Goal: Transaction & Acquisition: Purchase product/service

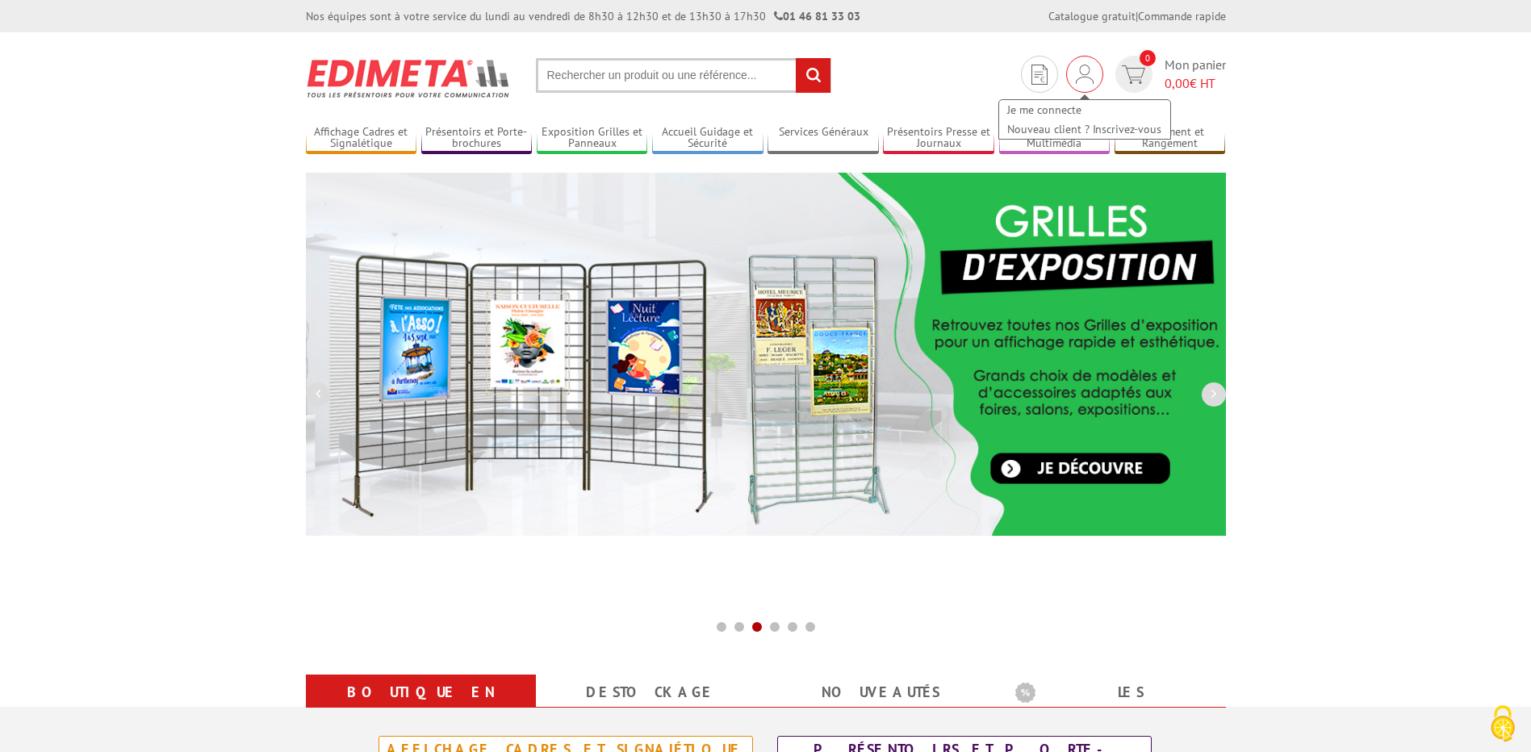
click at [1092, 82] on img at bounding box center [1085, 74] width 18 height 19
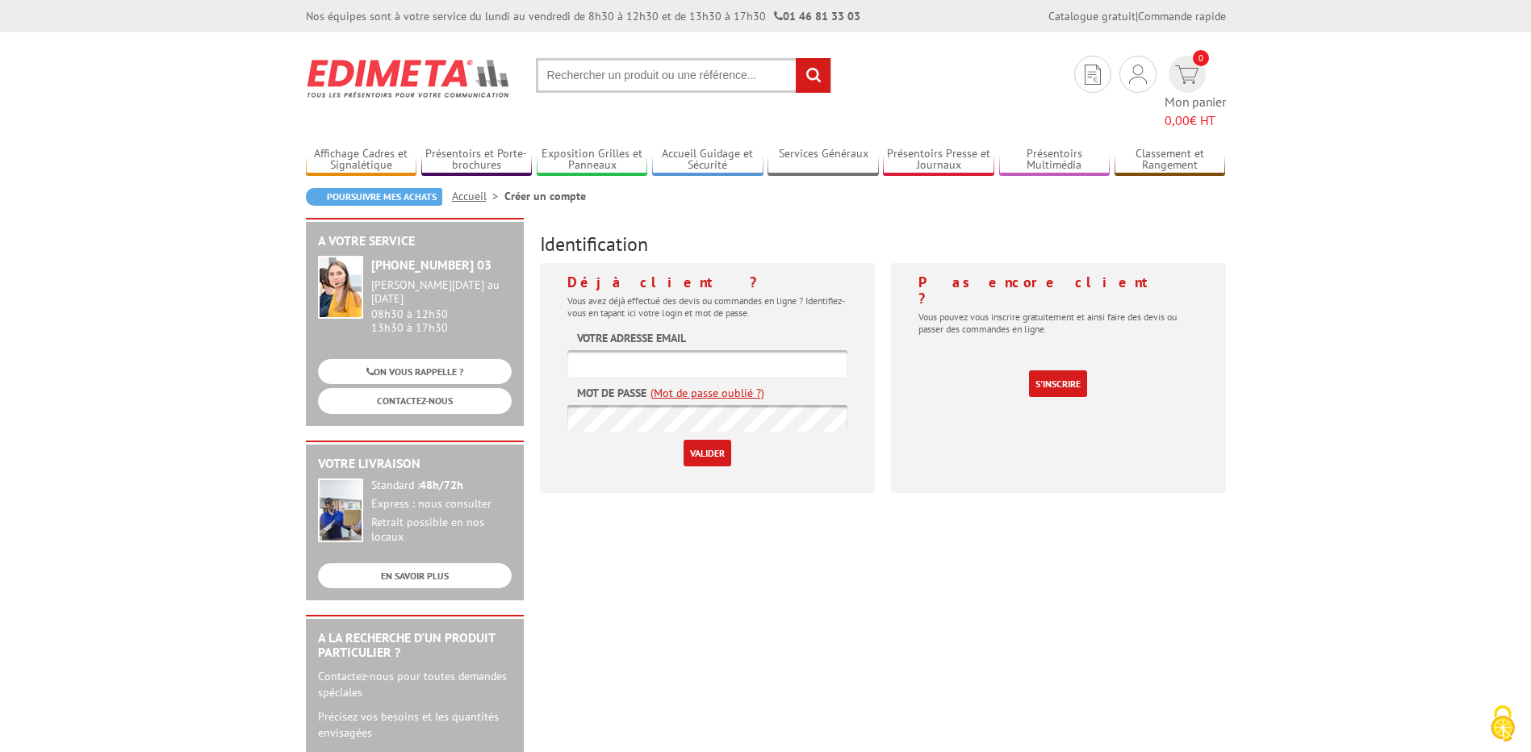
type input "[PERSON_NAME][EMAIL_ADDRESS][DOMAIN_NAME]"
click at [706, 440] on input "Valider" at bounding box center [708, 453] width 48 height 27
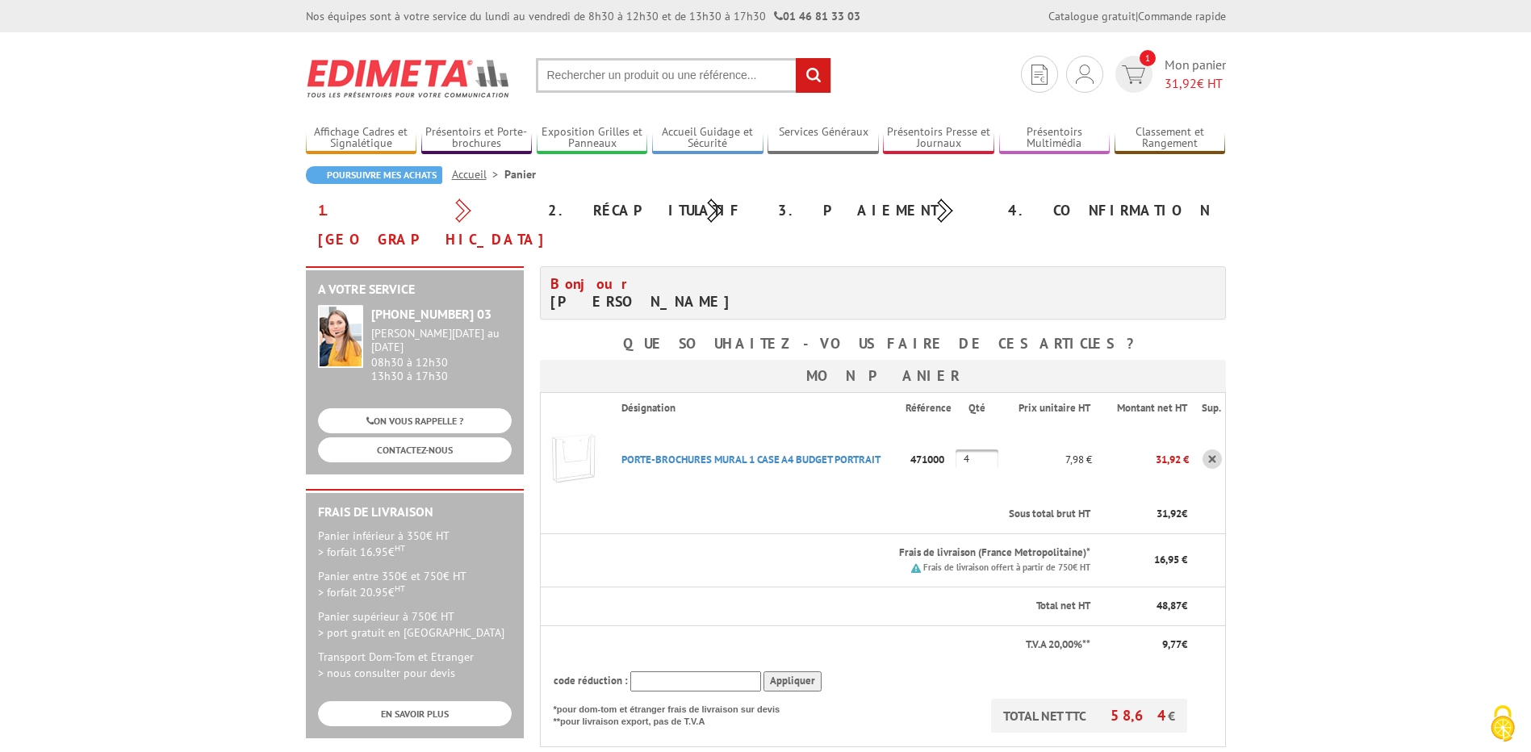
click at [694, 71] on input "text" at bounding box center [683, 75] width 295 height 35
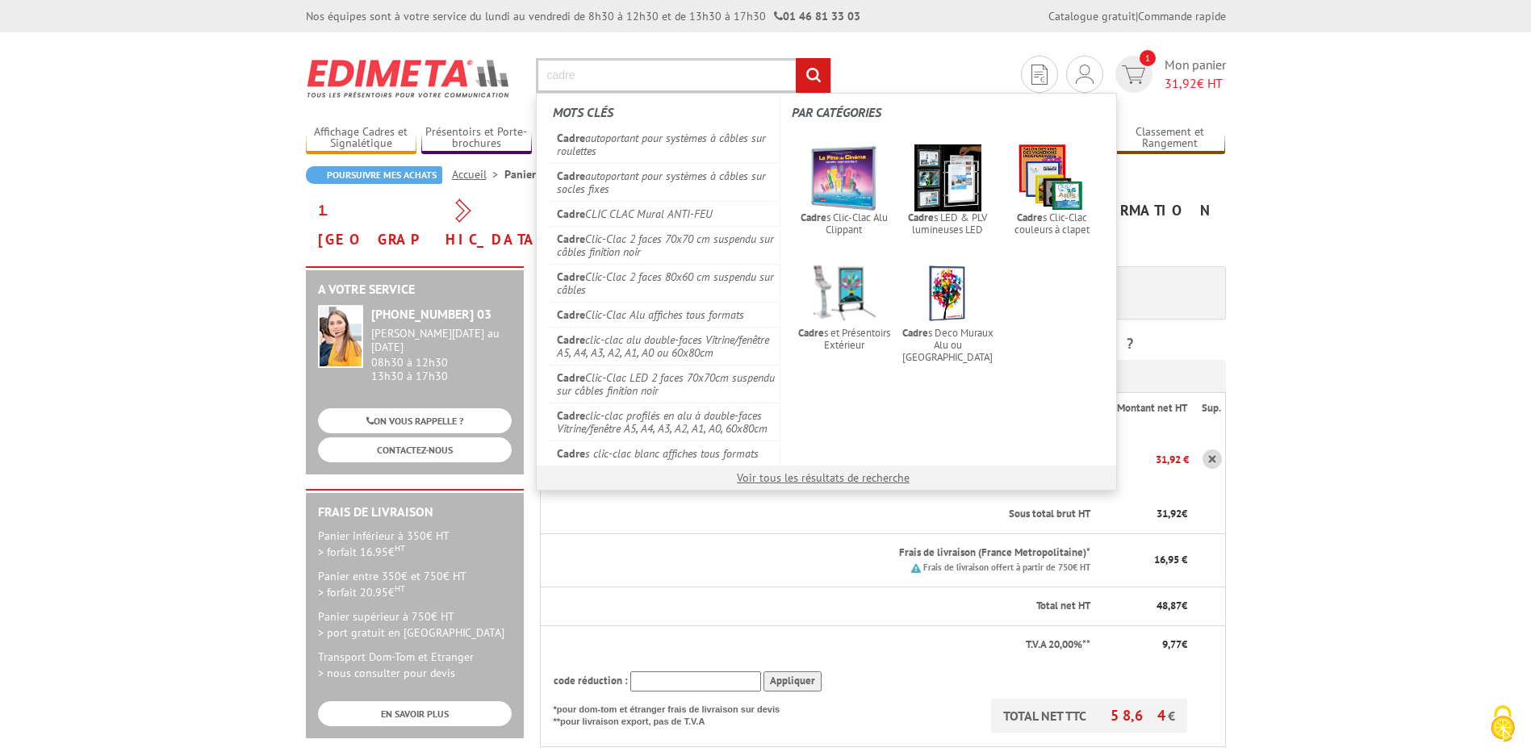
type input "cadre"
click at [796, 58] on input "rechercher" at bounding box center [813, 75] width 35 height 35
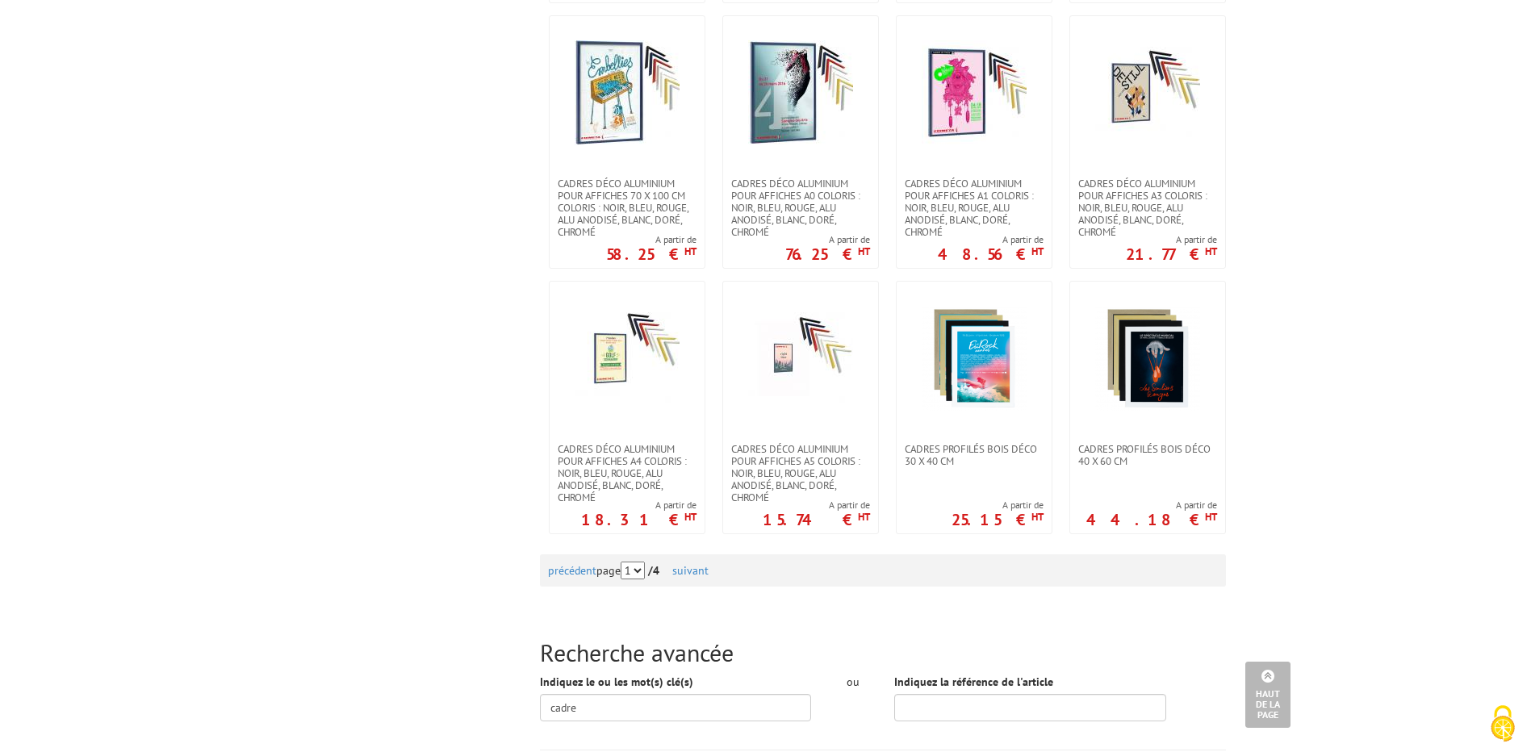
scroll to position [1453, 0]
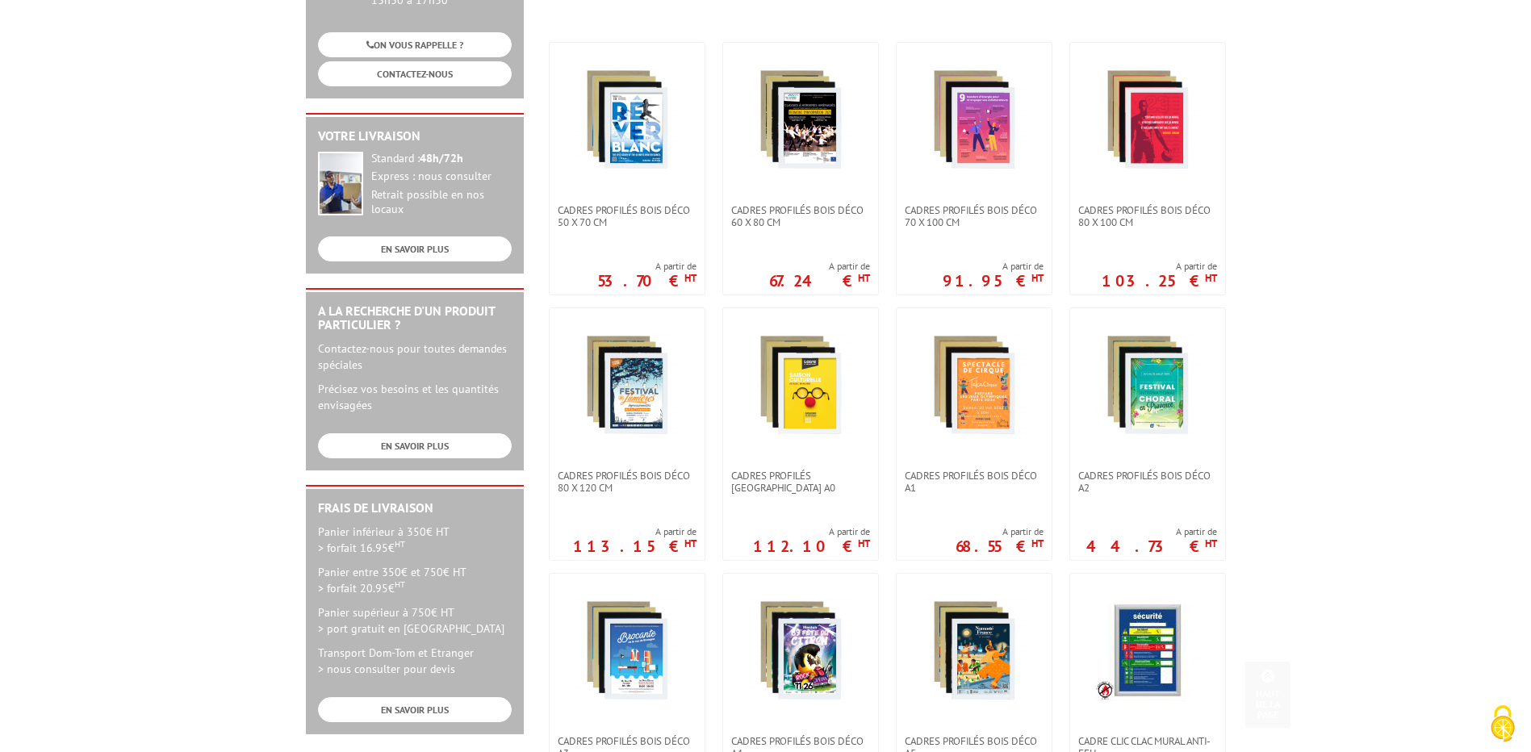
scroll to position [565, 0]
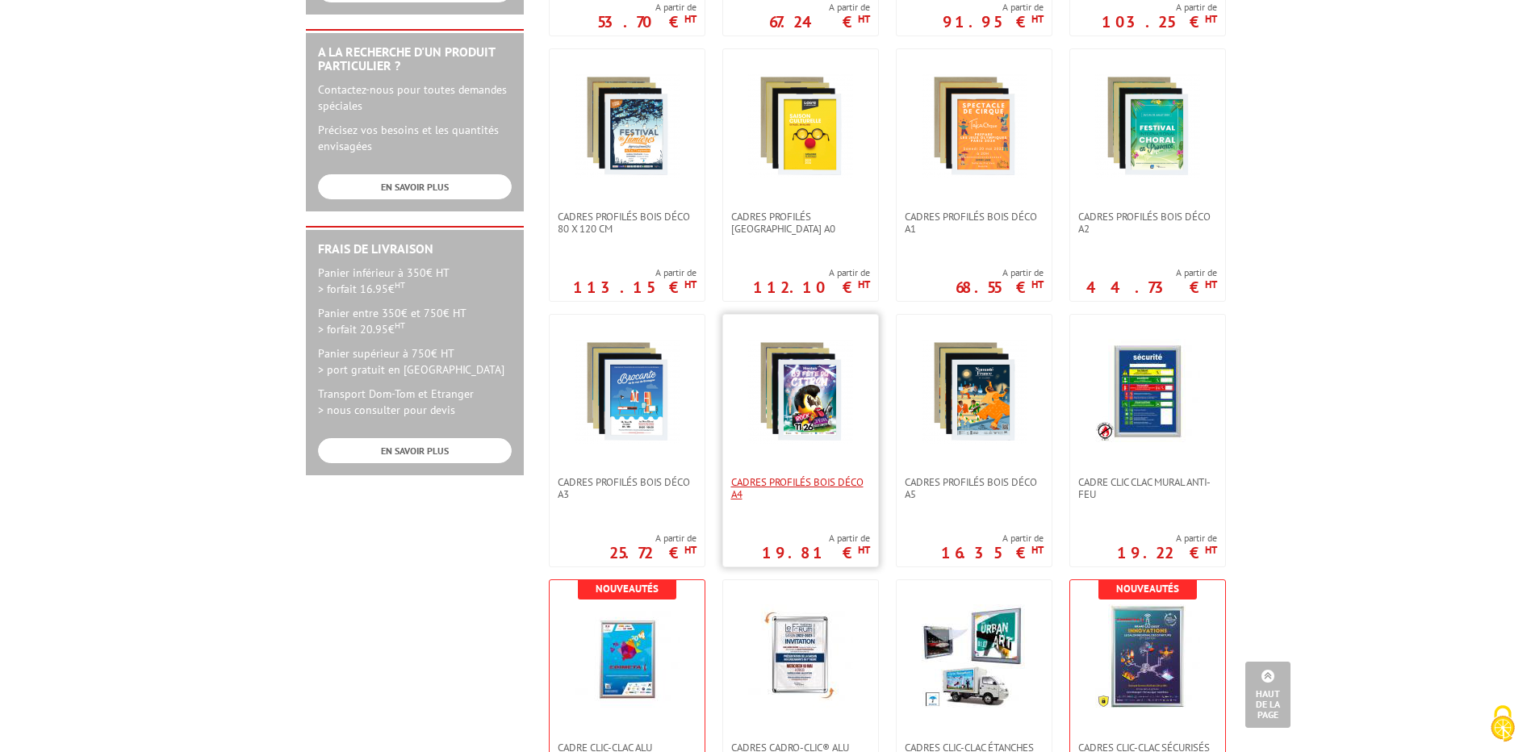
click at [747, 479] on span "Cadres Profilés Bois Déco A4" at bounding box center [800, 488] width 139 height 24
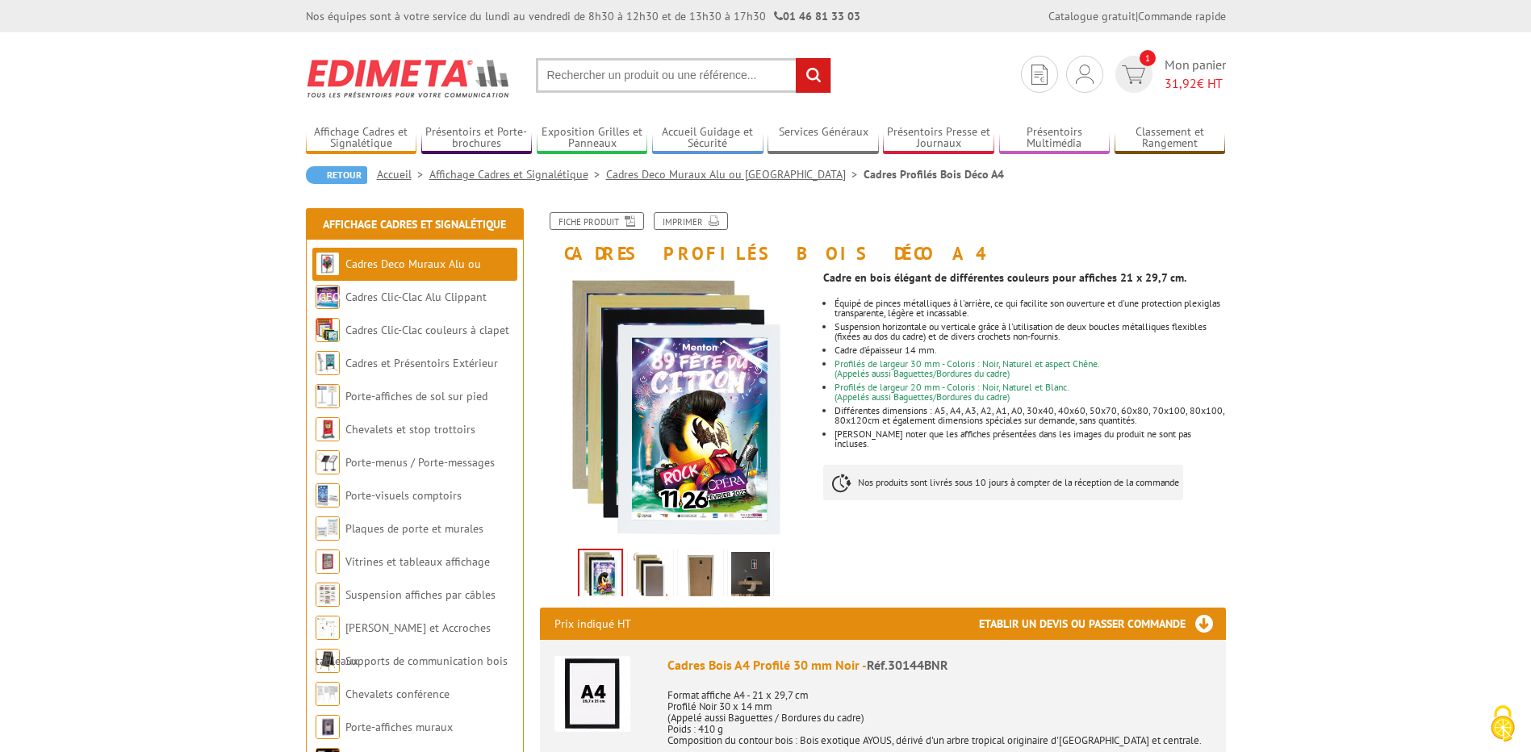
click at [662, 575] on img at bounding box center [650, 577] width 39 height 50
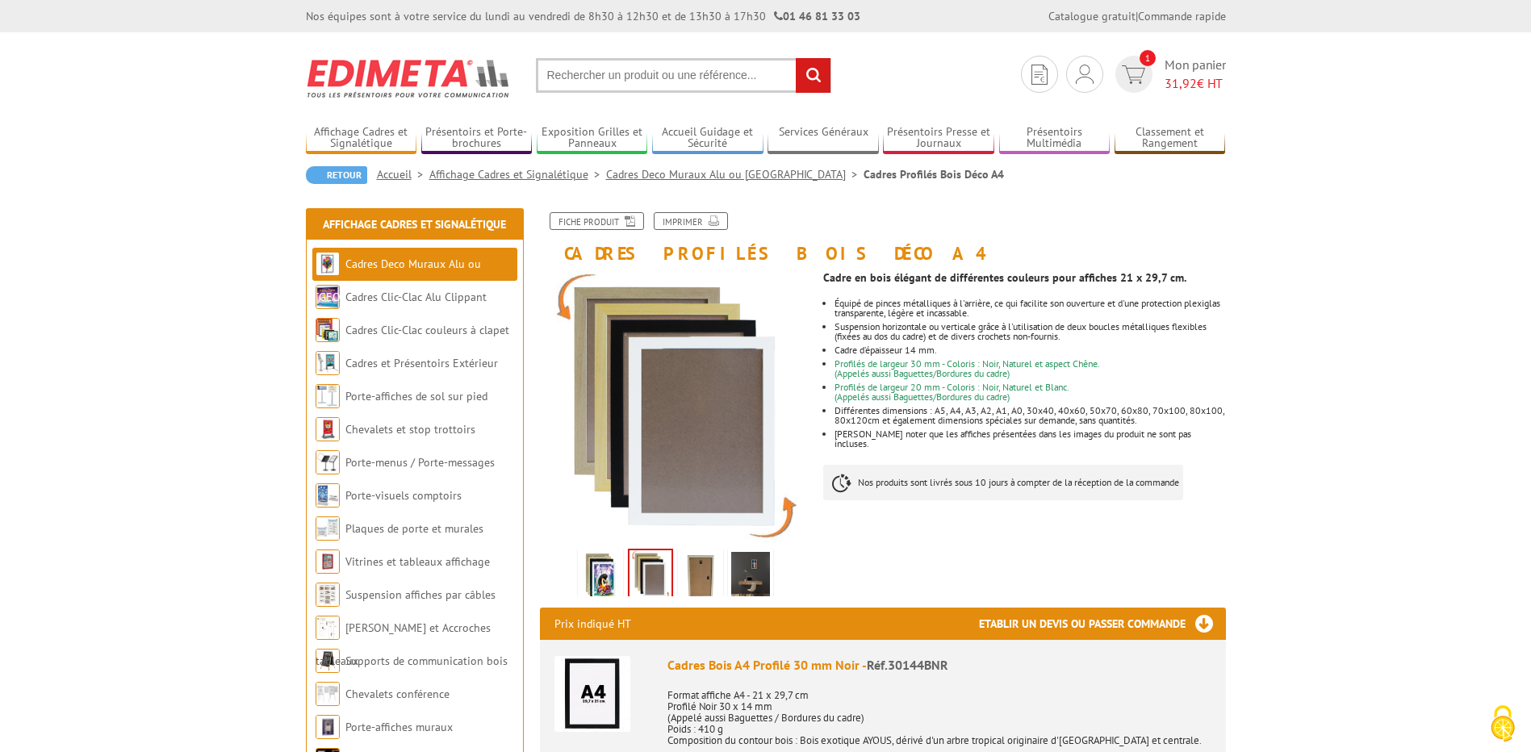
click at [705, 581] on img at bounding box center [700, 577] width 39 height 50
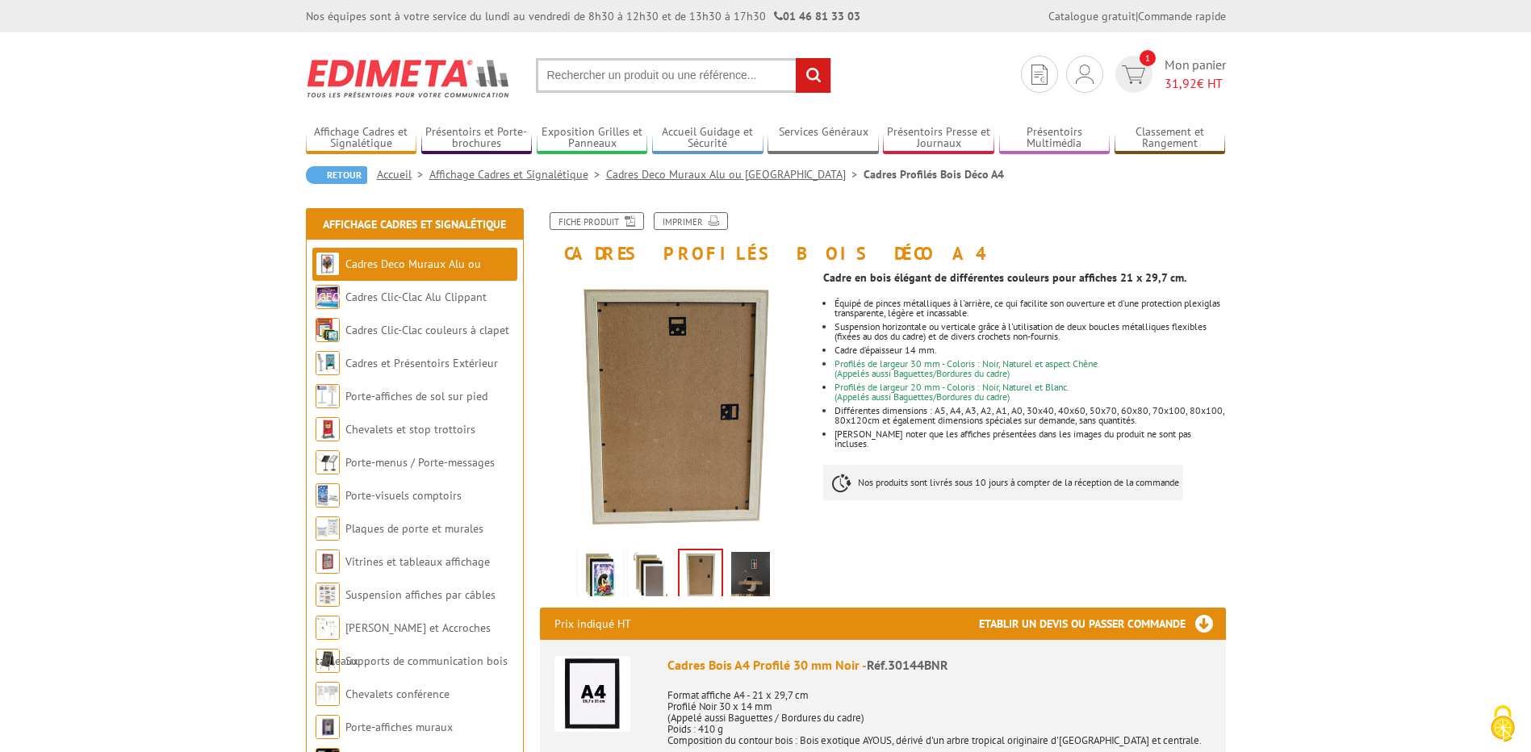
click at [610, 575] on img at bounding box center [600, 577] width 39 height 50
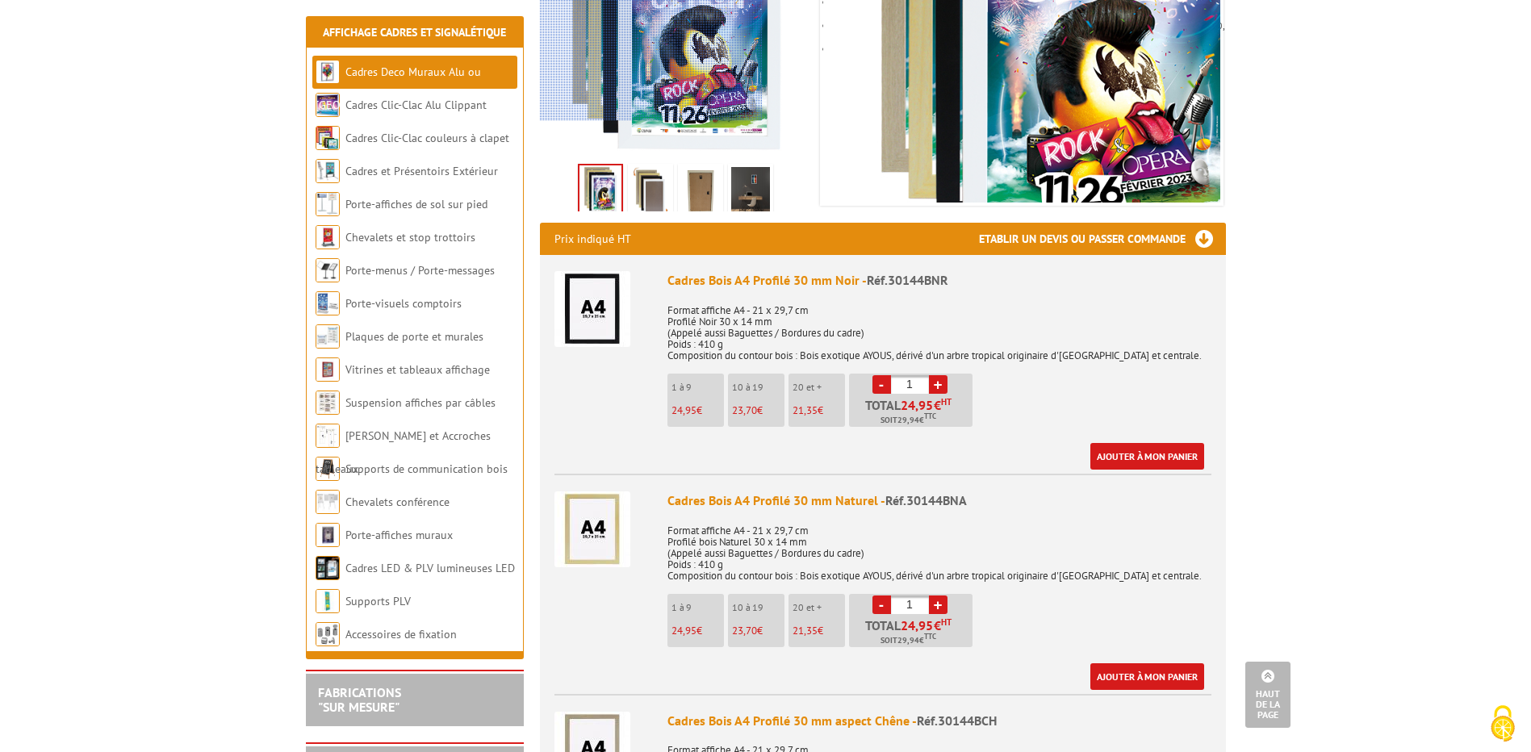
scroll to position [565, 0]
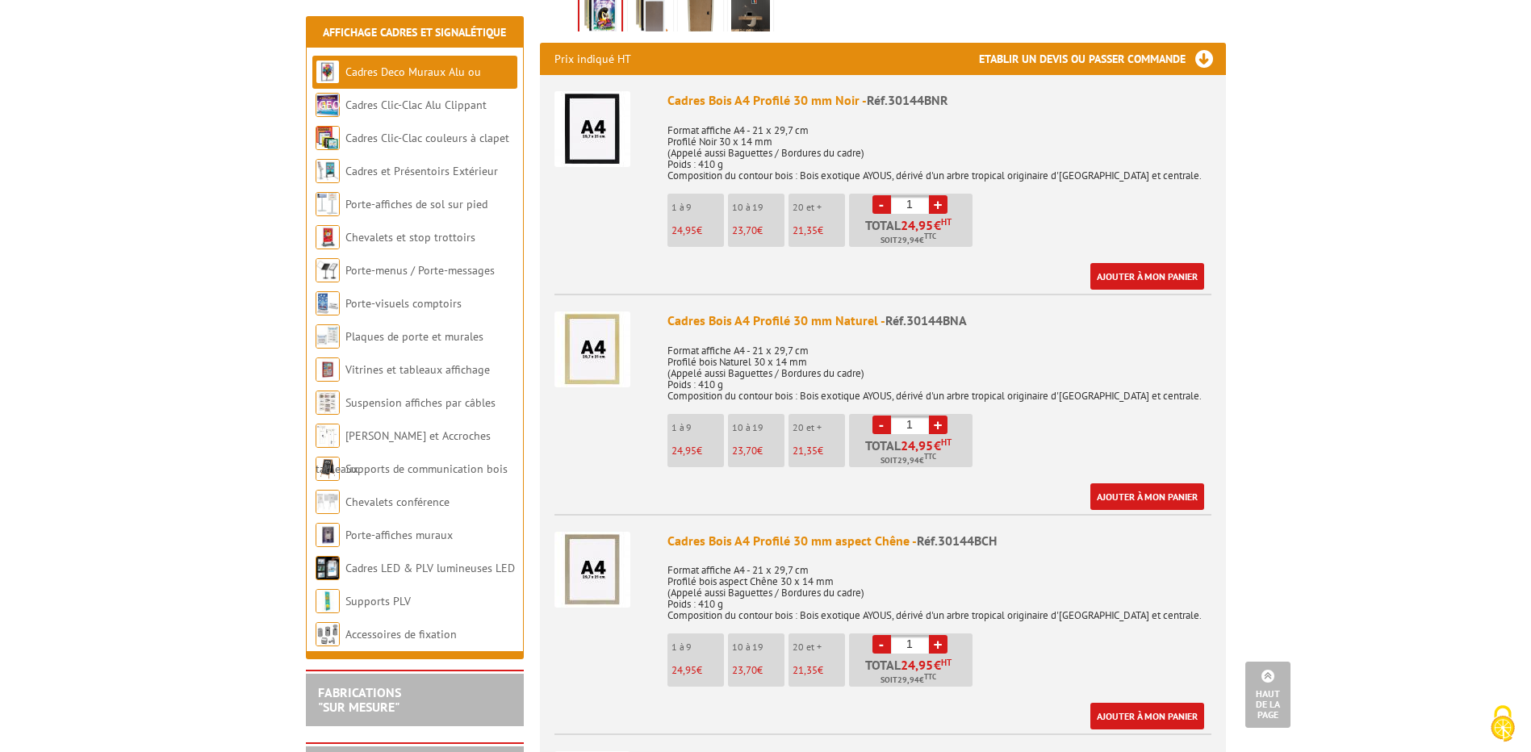
click at [939, 425] on link "+" at bounding box center [938, 425] width 19 height 19
type input "5"
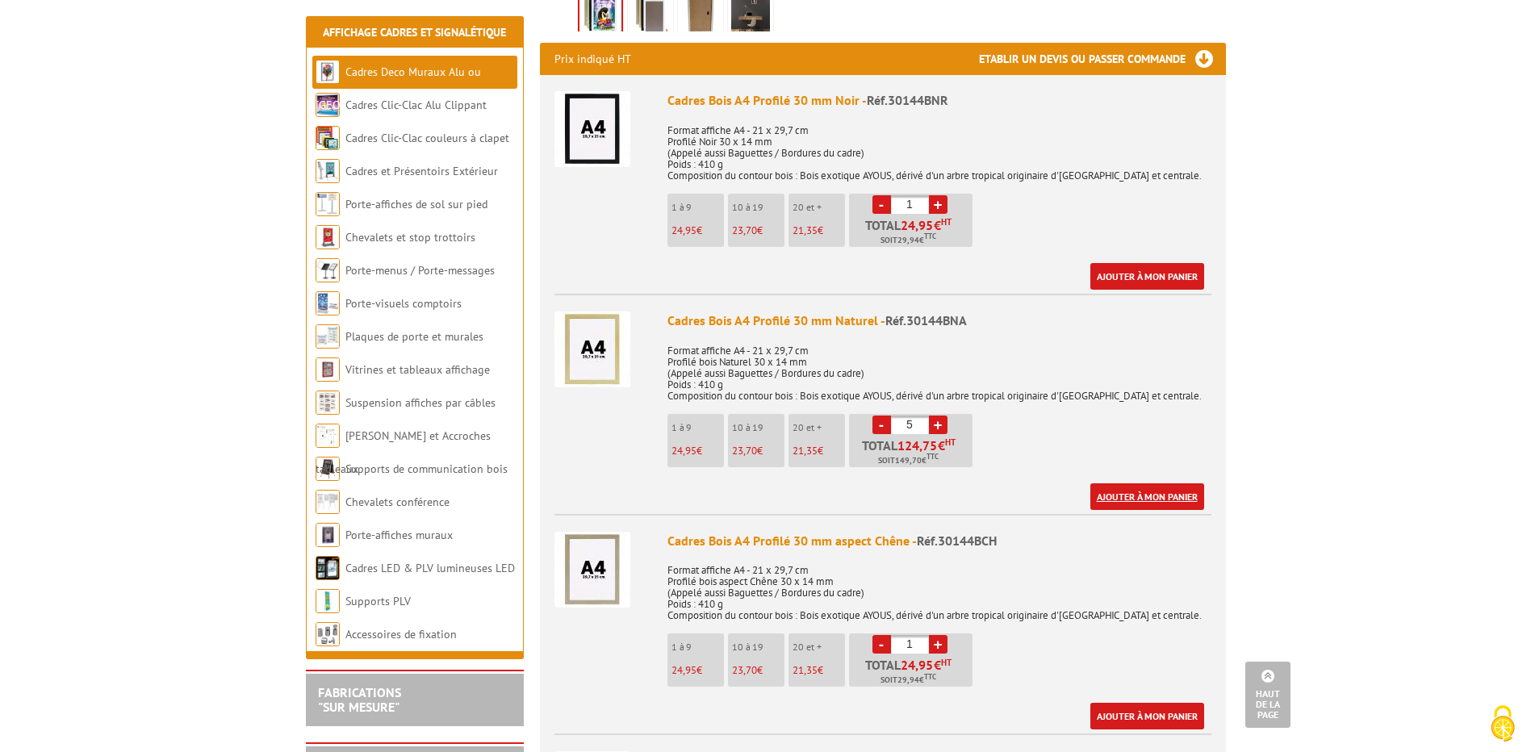
click at [1146, 504] on link "Ajouter à mon panier" at bounding box center [1147, 496] width 114 height 27
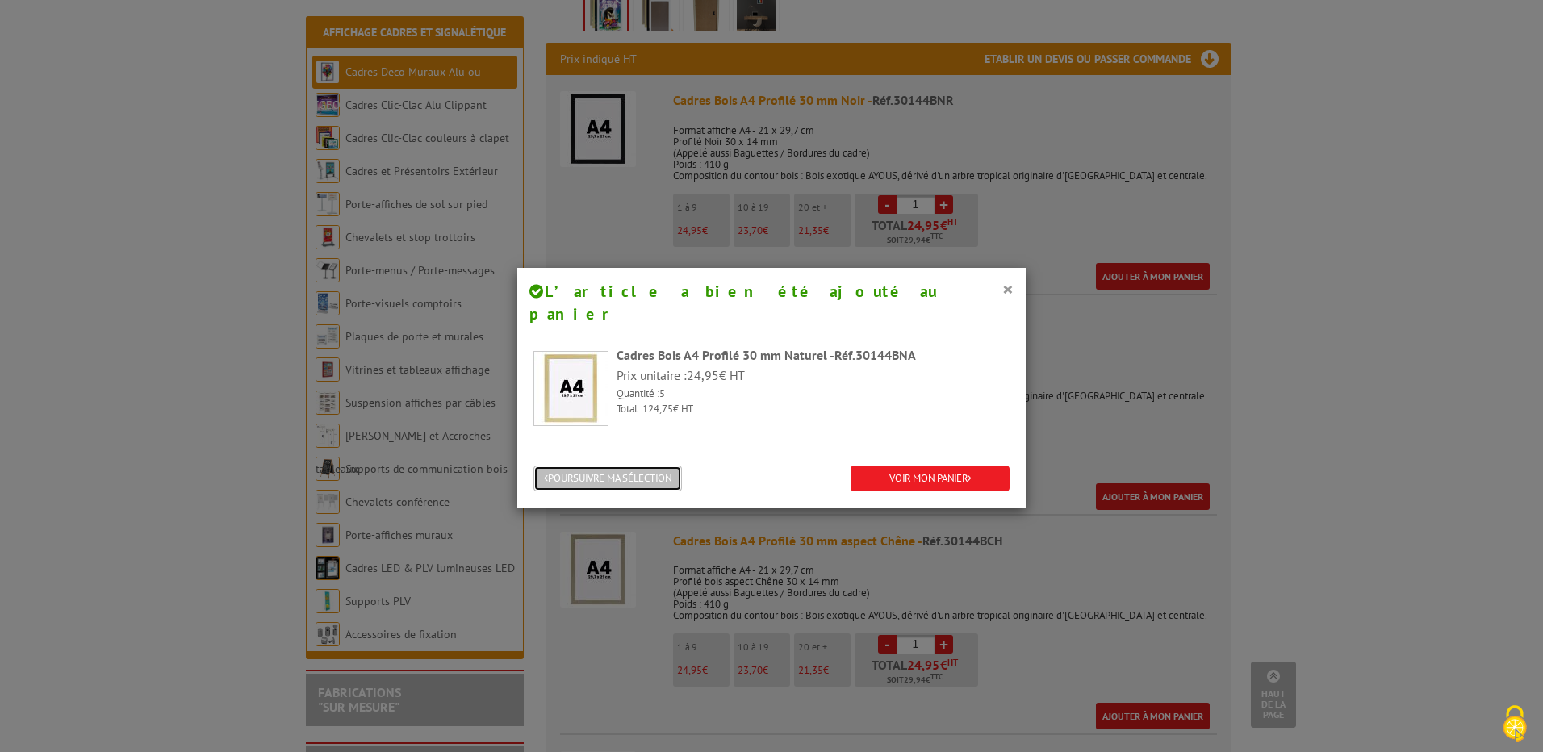
click at [620, 466] on button "POURSUIVRE MA SÉLECTION" at bounding box center [608, 479] width 149 height 27
